Goal: Task Accomplishment & Management: Complete application form

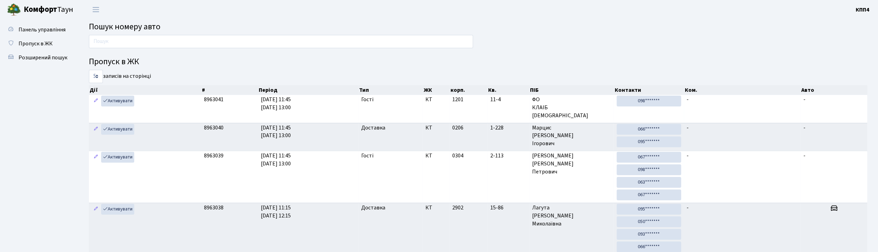
click at [18, 42] on span "Пропуск в ЖК" at bounding box center [35, 44] width 34 height 8
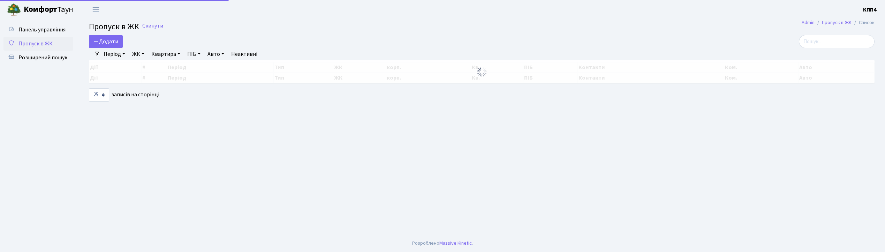
select select "25"
click at [850, 40] on input "search" at bounding box center [837, 41] width 76 height 13
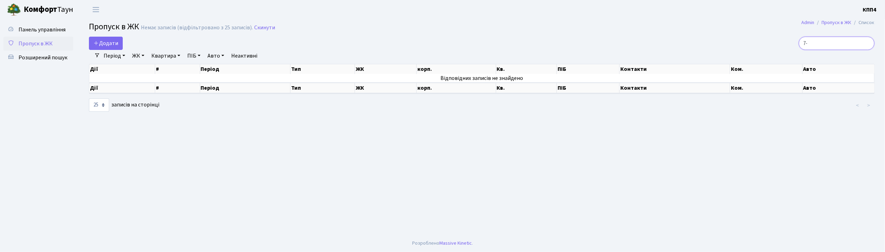
type input "7"
type input "1"
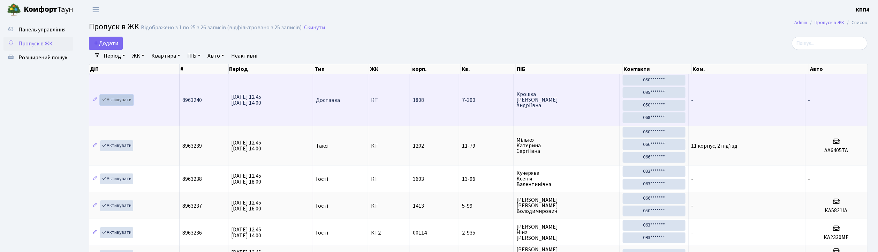
click at [115, 102] on link "Активувати" at bounding box center [116, 100] width 33 height 11
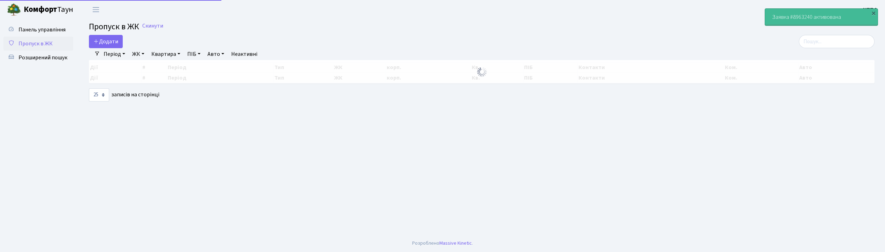
select select "25"
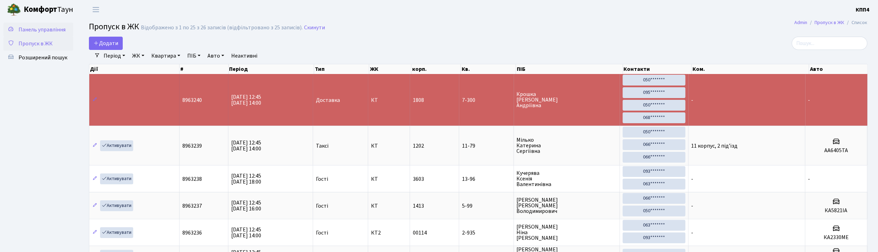
click at [53, 31] on span "Панель управління" at bounding box center [41, 30] width 47 height 8
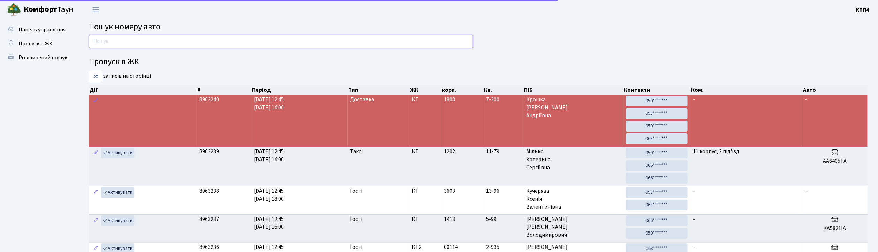
click at [155, 43] on input "text" at bounding box center [281, 41] width 384 height 13
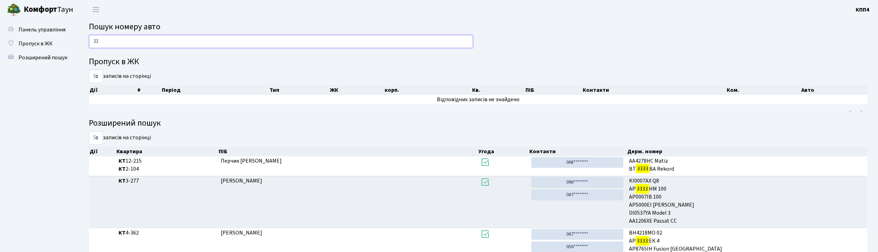
type input "3"
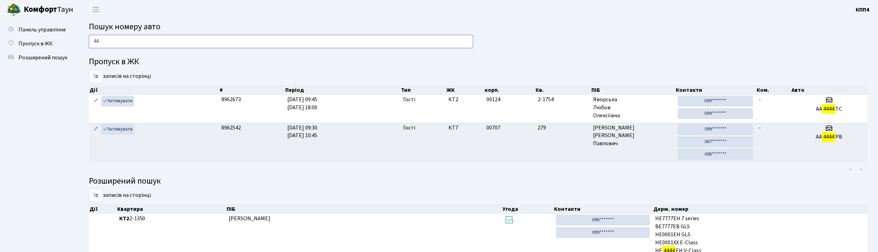
type input "4"
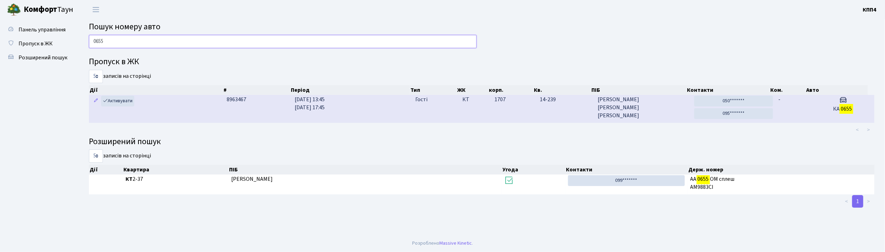
type input "0655"
click at [649, 112] on span "Велинець Даніїл Георгійович" at bounding box center [643, 108] width 91 height 24
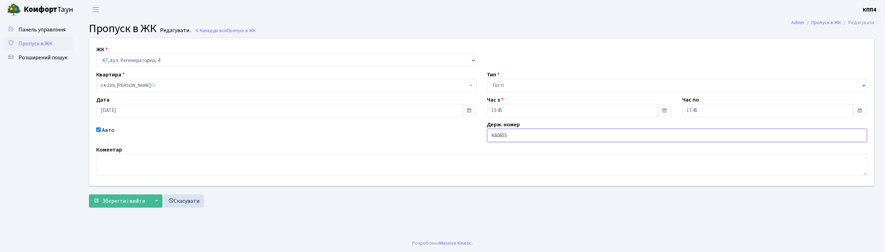
click at [511, 136] on input "КА0655" at bounding box center [677, 135] width 381 height 13
type input "КА0655РС"
click at [112, 199] on span "Зберегти і вийти" at bounding box center [123, 201] width 43 height 8
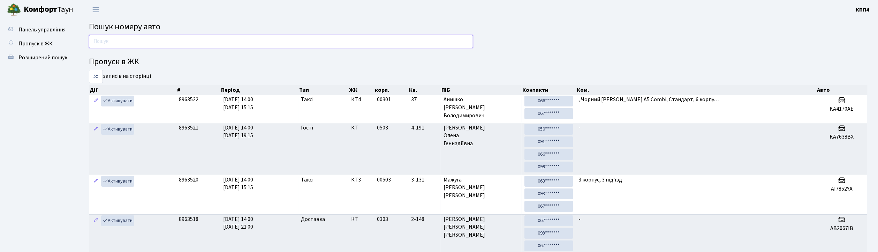
click at [131, 37] on input "text" at bounding box center [281, 41] width 384 height 13
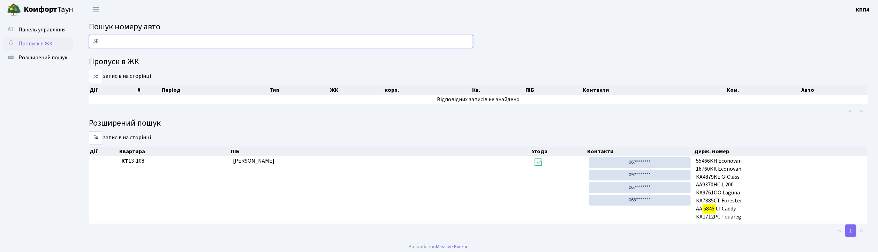
type input "5"
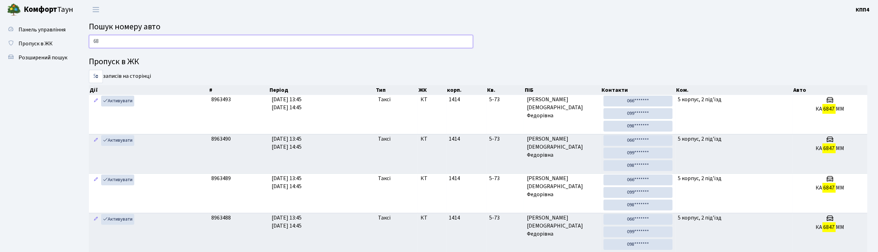
type input "6"
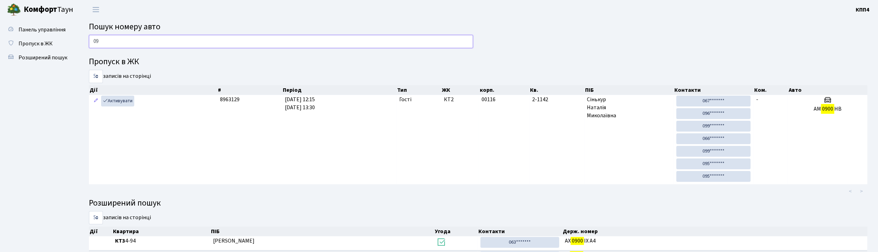
type input "0"
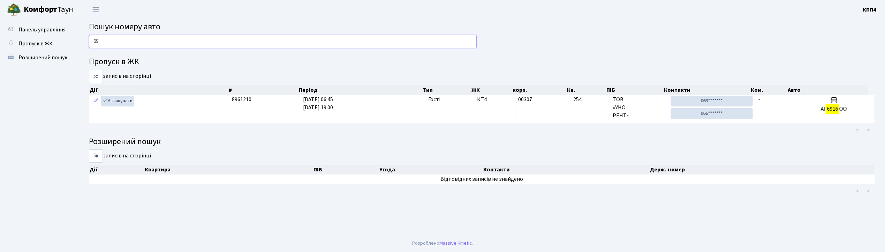
type input "6"
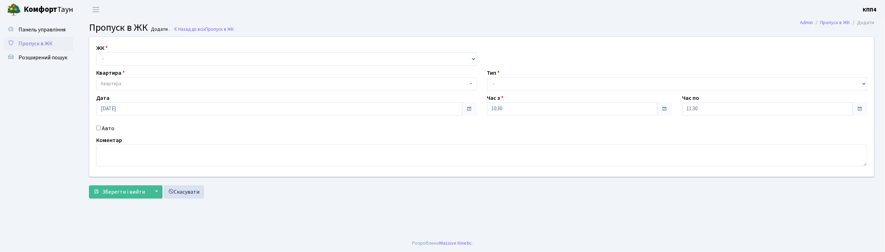
click at [99, 128] on input "Авто" at bounding box center [98, 128] width 5 height 5
checkbox input "true"
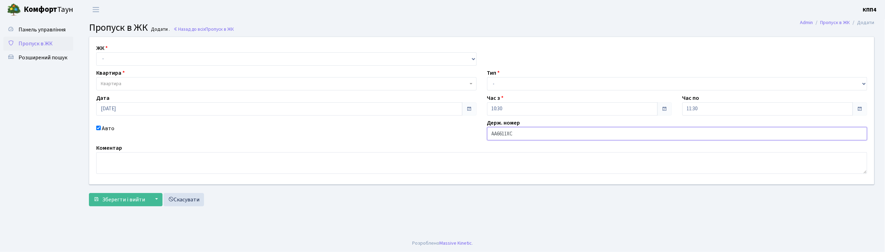
type input "АА6611ХС"
click at [111, 59] on select "- КТ, вул. Регенераторна, 4 КТ2, просп. [STREET_ADDRESS] [STREET_ADDRESS] [PERS…" at bounding box center [286, 58] width 381 height 13
select select "271"
click at [96, 52] on select "- КТ, вул. Регенераторна, 4 КТ2, просп. [STREET_ADDRESS] [STREET_ADDRESS] [PERS…" at bounding box center [286, 58] width 381 height 13
select select
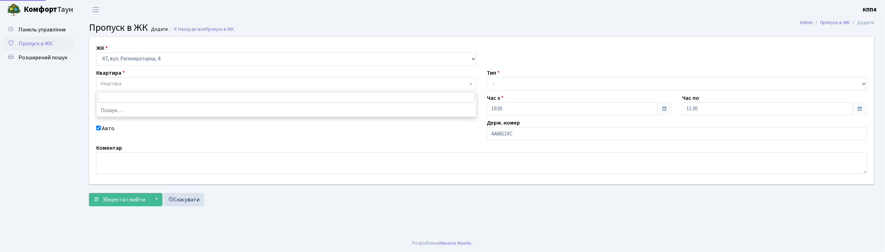
click at [115, 79] on span "Квартира" at bounding box center [286, 83] width 381 height 13
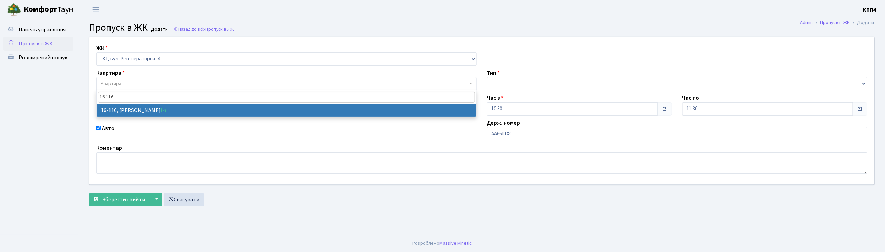
type input "16-116"
select select "8677"
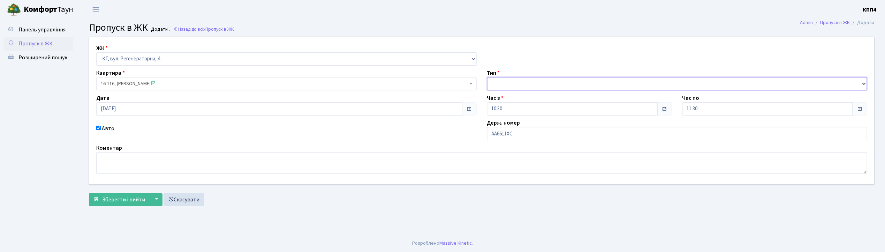
click at [503, 80] on select "- Доставка Таксі Гості Сервіс" at bounding box center [677, 83] width 381 height 13
select select "2"
click at [487, 77] on select "- Доставка Таксі Гості Сервіс" at bounding box center [677, 83] width 381 height 13
click at [124, 202] on span "Зберегти і вийти" at bounding box center [123, 200] width 43 height 8
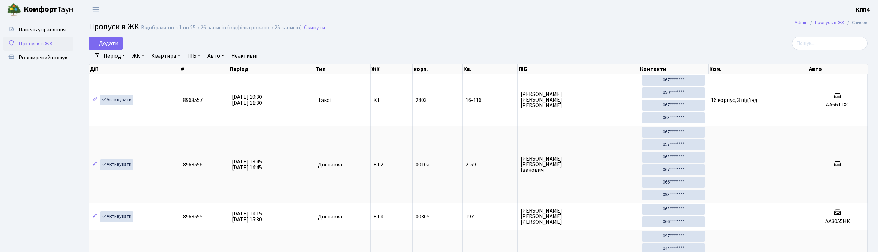
select select "25"
